Goal: Check status: Check status

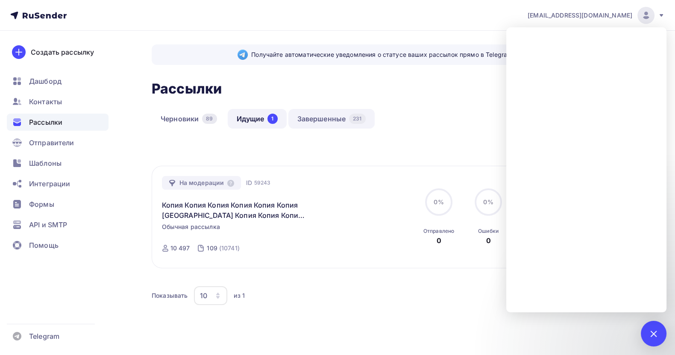
click at [323, 117] on link "Завершенные 231" at bounding box center [332, 119] width 86 height 20
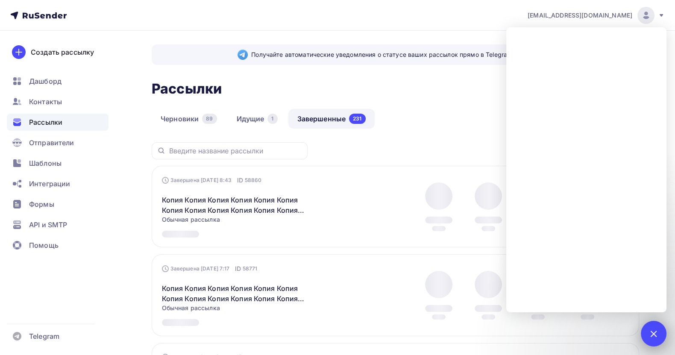
click at [654, 334] on div at bounding box center [654, 334] width 12 height 12
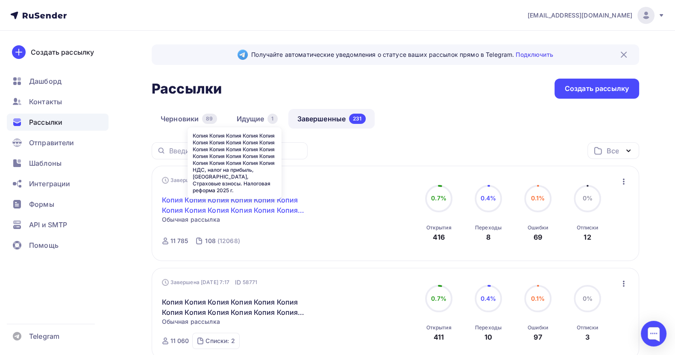
click at [253, 202] on link "Копия Копия Копия Копия Копия Копия Копия Копия Копия Копия Копия Копия Копия К…" at bounding box center [235, 205] width 147 height 21
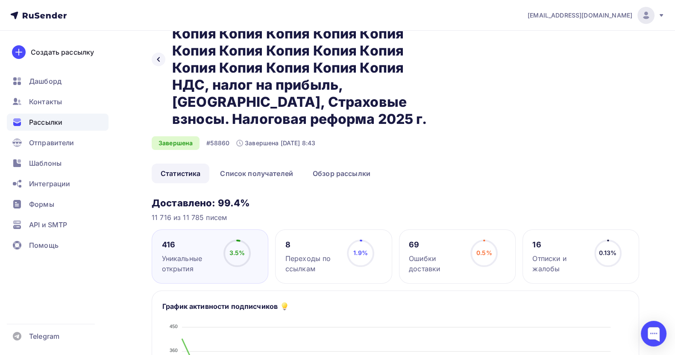
scroll to position [128, 0]
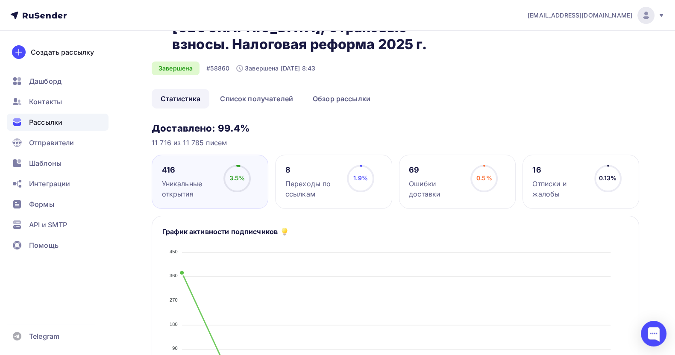
click at [333, 87] on div "Назад Копия Копия Копия Копия Копия Копия Копия [GEOGRAPHIC_DATA] Копия Копия К…" at bounding box center [396, 2] width 488 height 173
click at [333, 97] on link "Обзор рассылки" at bounding box center [342, 99] width 76 height 20
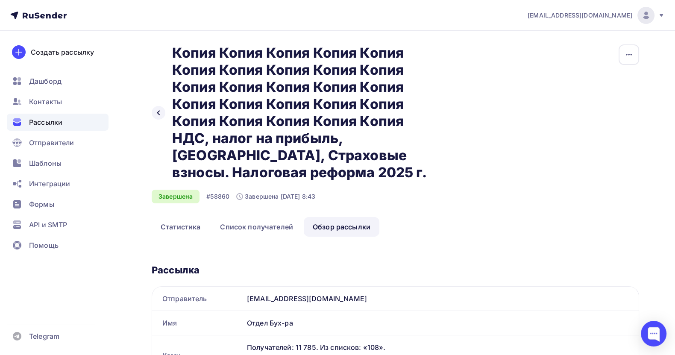
scroll to position [64, 0]
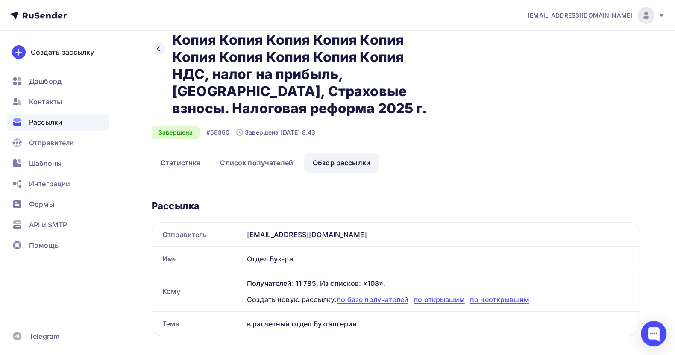
drag, startPoint x: 332, startPoint y: 236, endPoint x: 248, endPoint y: 239, distance: 83.8
click at [248, 239] on div "[EMAIL_ADDRESS][DOMAIN_NAME]" at bounding box center [441, 235] width 395 height 24
copy div "[EMAIL_ADDRESS][DOMAIN_NAME]"
